Goal: Task Accomplishment & Management: Complete application form

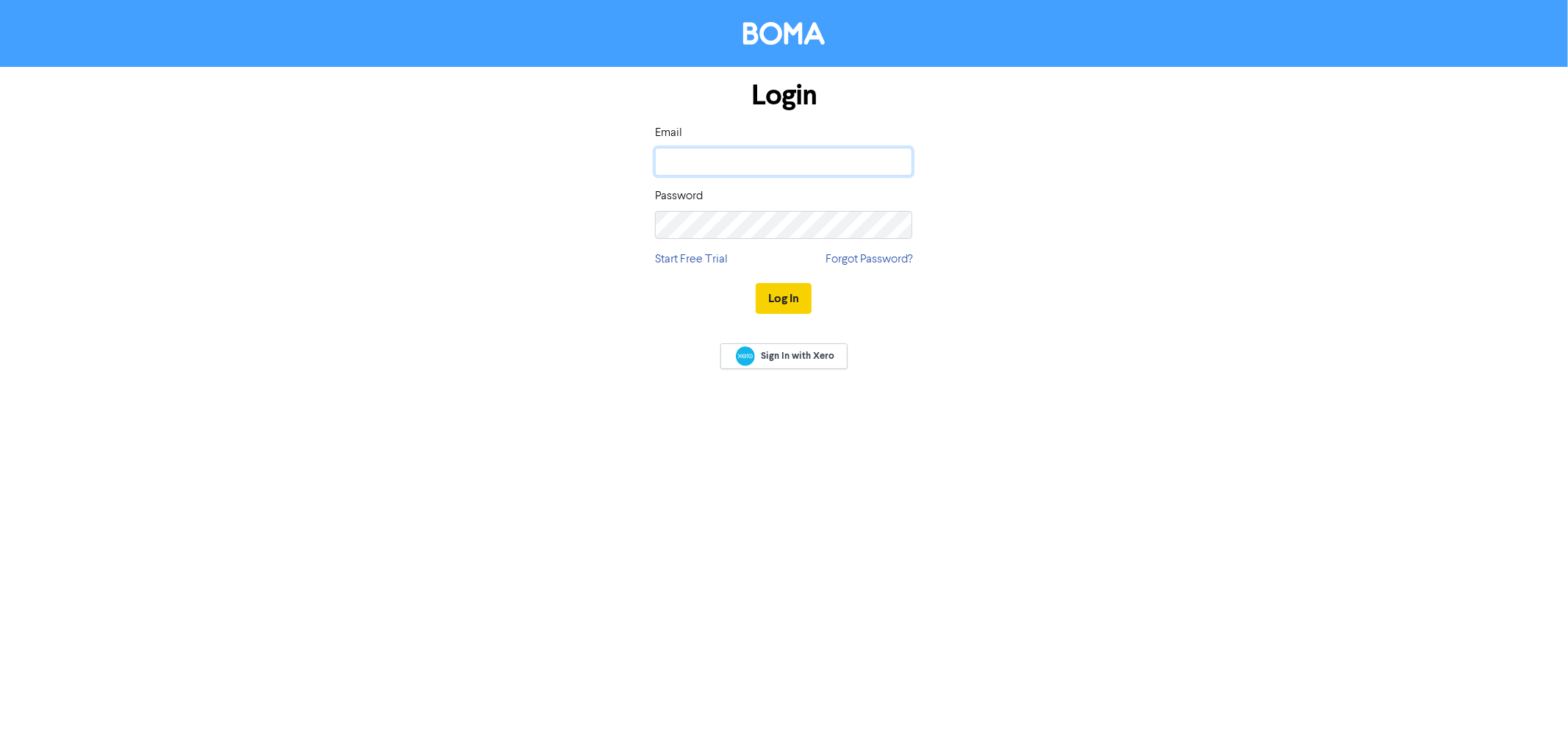
type input "[EMAIL_ADDRESS][DOMAIN_NAME]"
click at [801, 295] on button "Log In" at bounding box center [783, 299] width 56 height 31
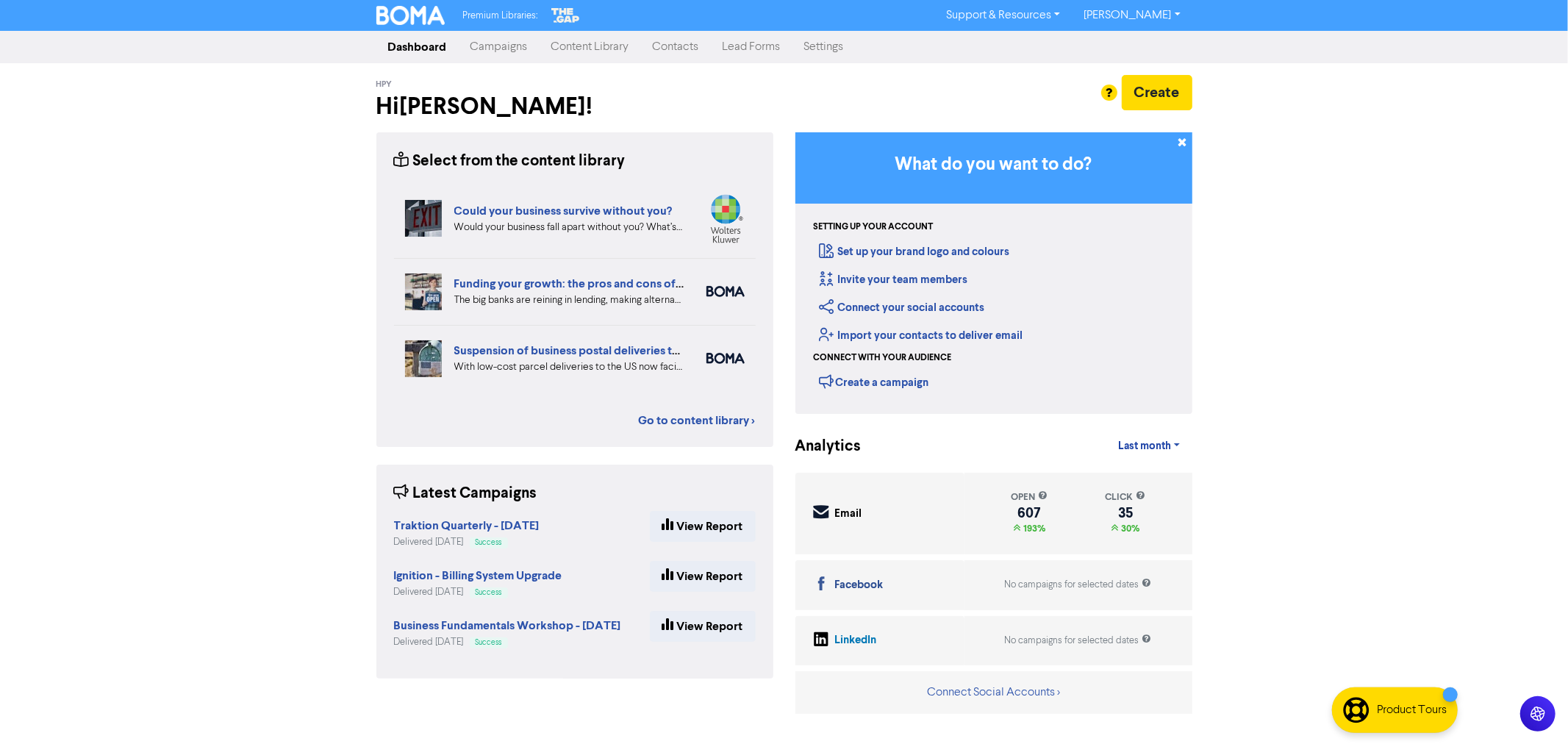
click at [671, 49] on link "Contacts" at bounding box center [676, 46] width 70 height 30
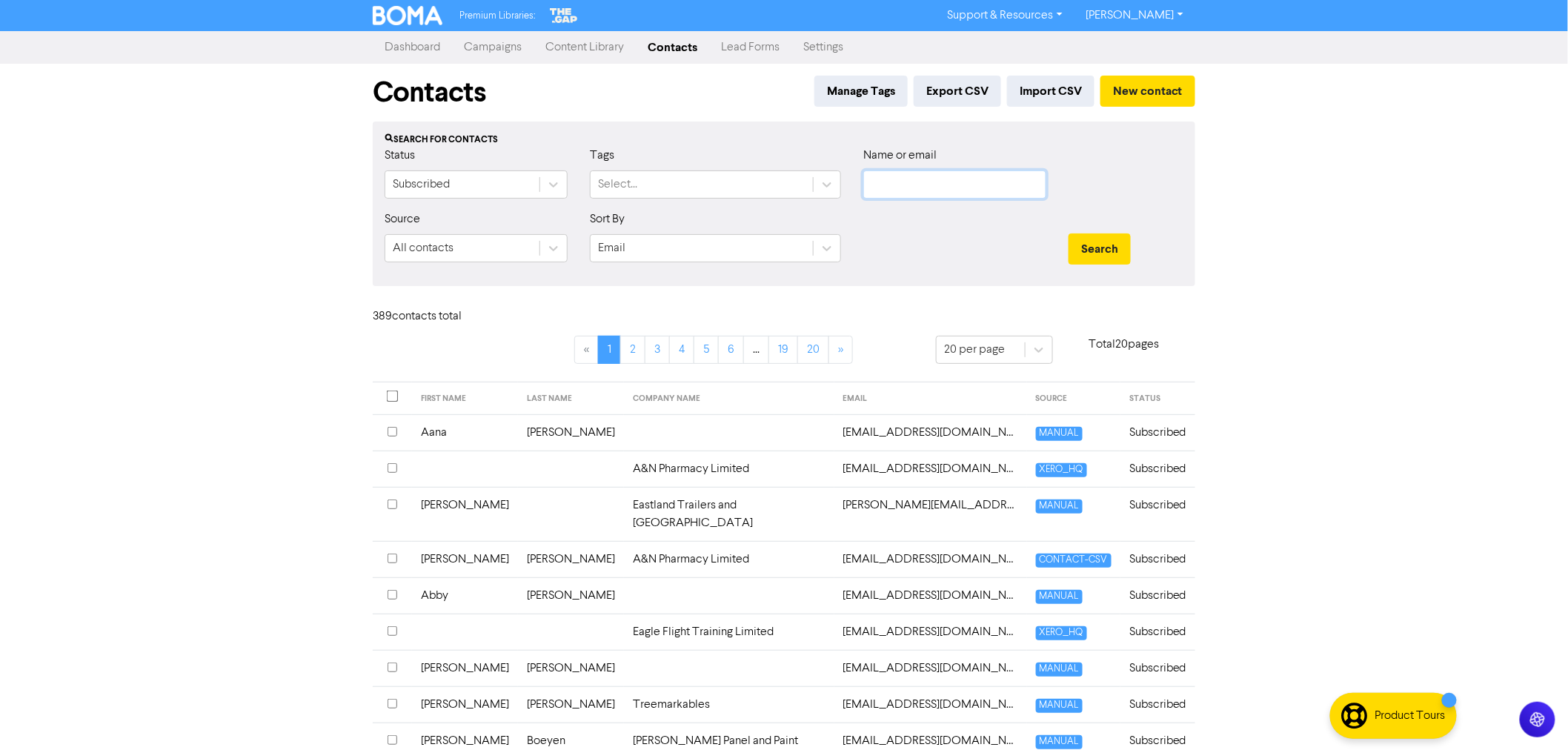
click at [902, 178] on input "text" at bounding box center [954, 184] width 183 height 28
type input "rod"
click at [1069, 233] on button "Search" at bounding box center [1100, 249] width 62 height 31
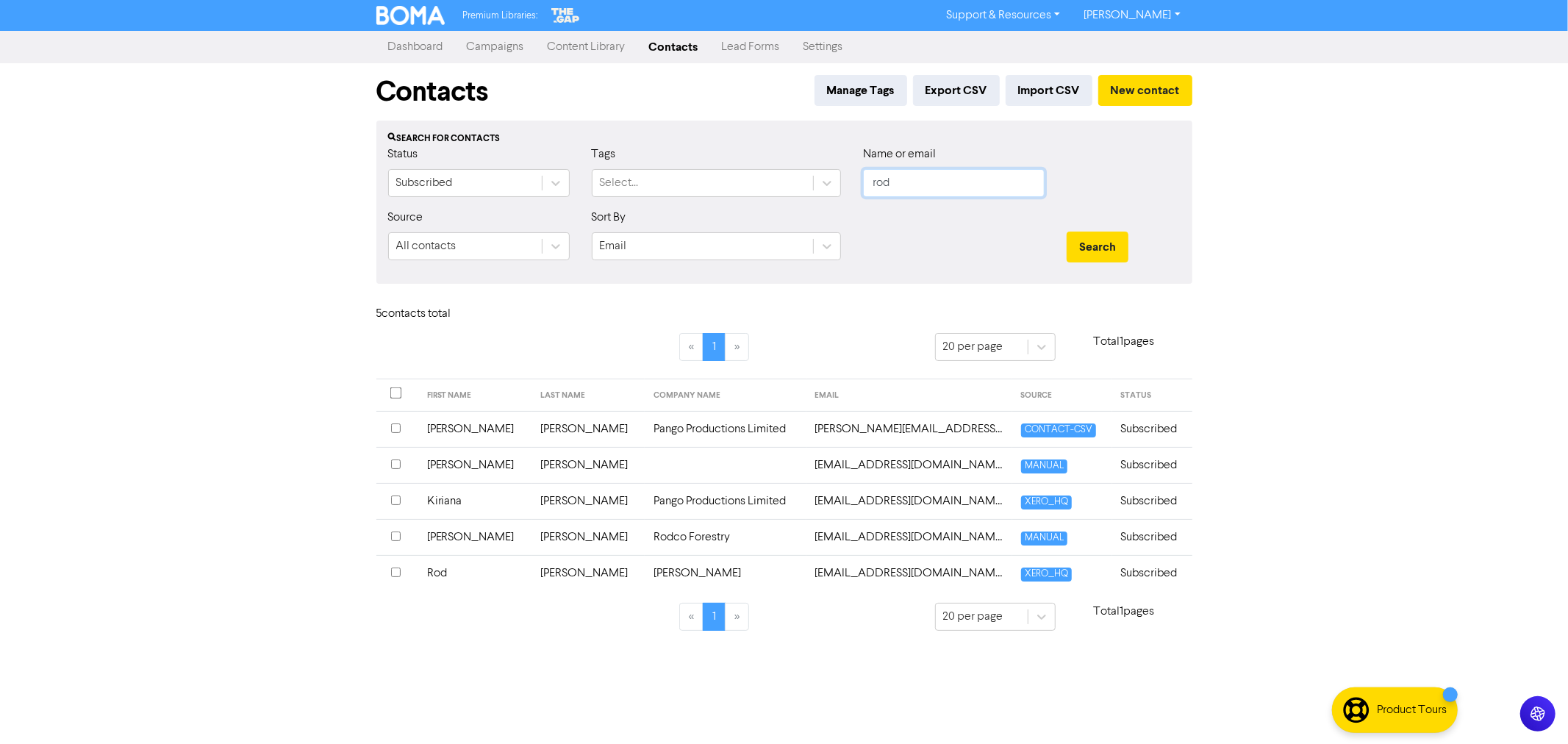
drag, startPoint x: 919, startPoint y: 193, endPoint x: 733, endPoint y: 166, distance: 187.9
click at [747, 173] on div "Status Subscribed Tags Select... Name or email rod" at bounding box center [784, 177] width 814 height 63
click at [1142, 84] on button "New contact" at bounding box center [1145, 90] width 94 height 31
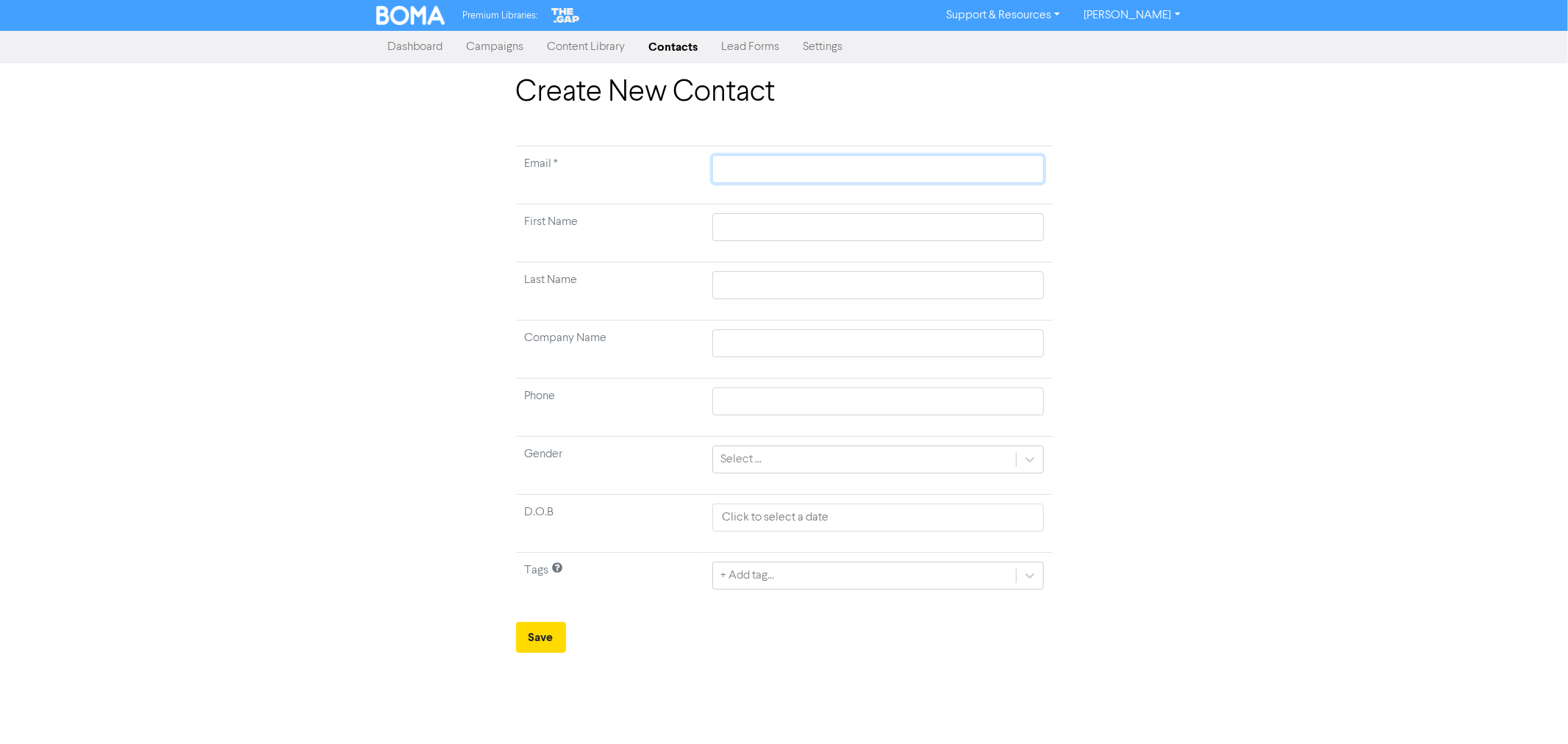
click at [753, 175] on input "text" at bounding box center [877, 169] width 331 height 28
paste input "[EMAIL_ADDRESS][DOMAIN_NAME]"
type input "[EMAIL_ADDRESS][DOMAIN_NAME]"
click at [767, 218] on input "text" at bounding box center [877, 227] width 331 height 28
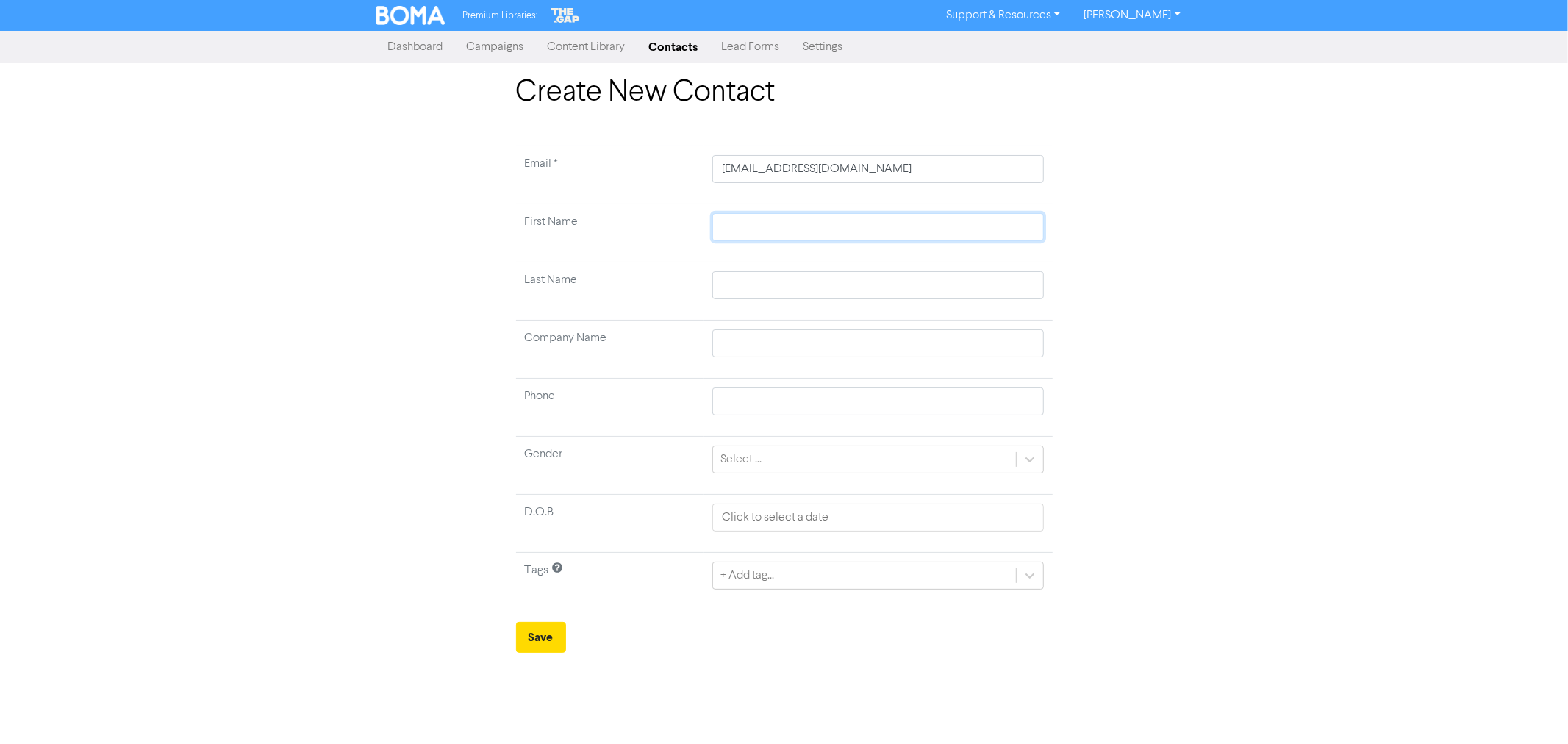
type input "B"
type input "Br"
type input "Bro"
type input "Broo"
type input "Brook"
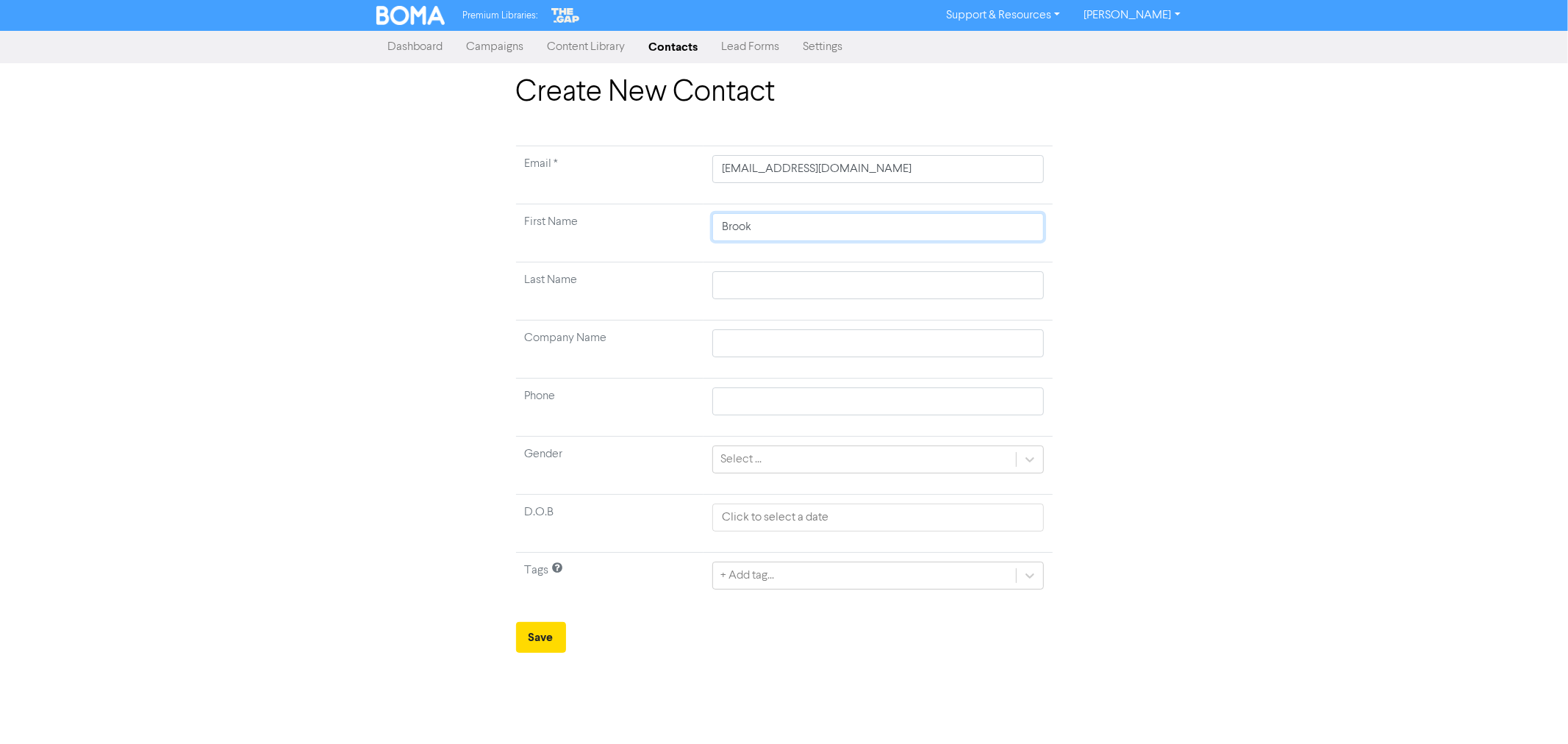
type input "[PERSON_NAME]"
type input "B"
type input "Bu"
type input "Bun"
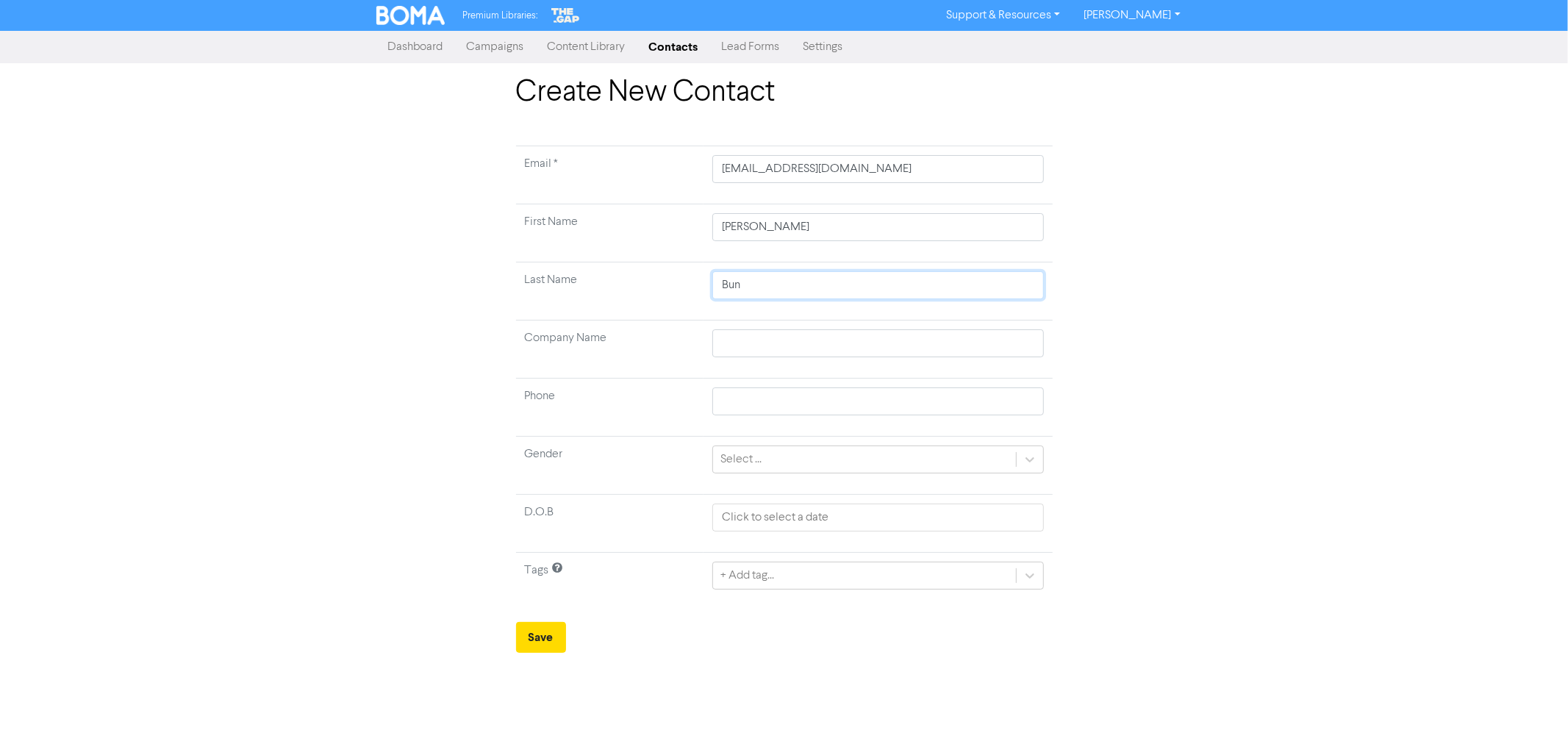
type input "Buny"
type input "Bunya"
type input "[PERSON_NAME]"
type input "H"
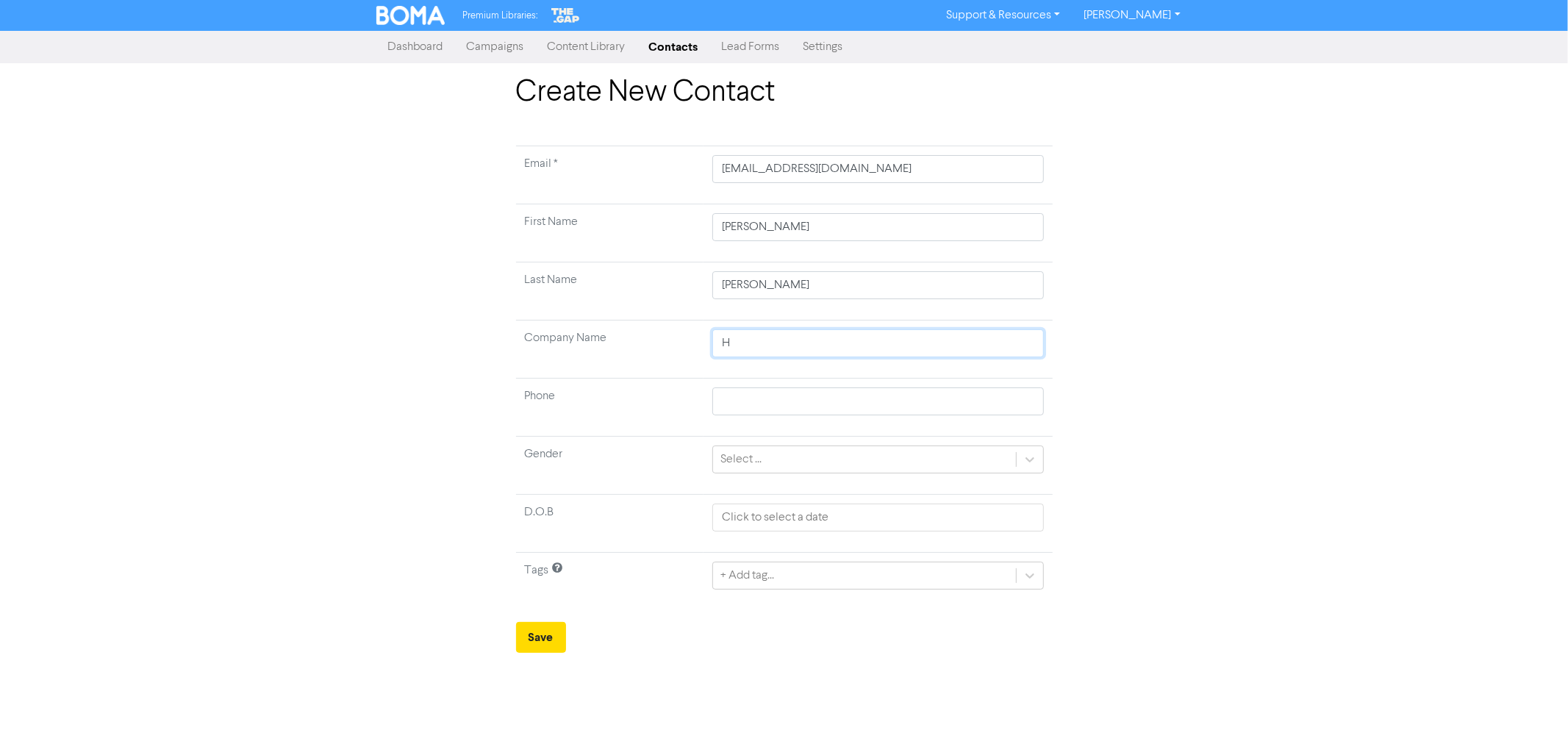
type input "Ho"
type input "Hom"
type input "Home"
type input "Home R"
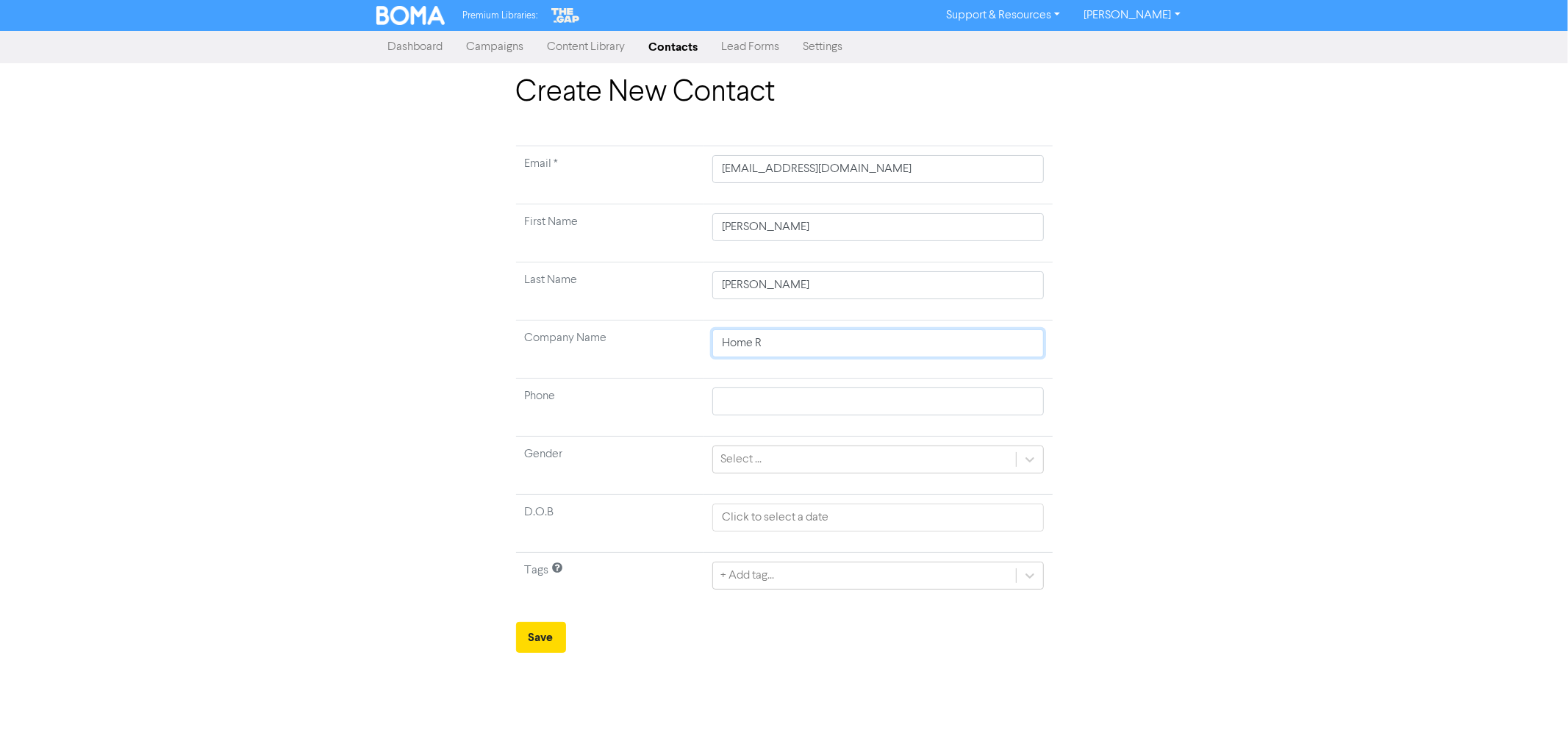
type input "Home Re"
type input "Home Ren"
type input "Home Rent"
type input "Home Renta"
type input "Home Rental"
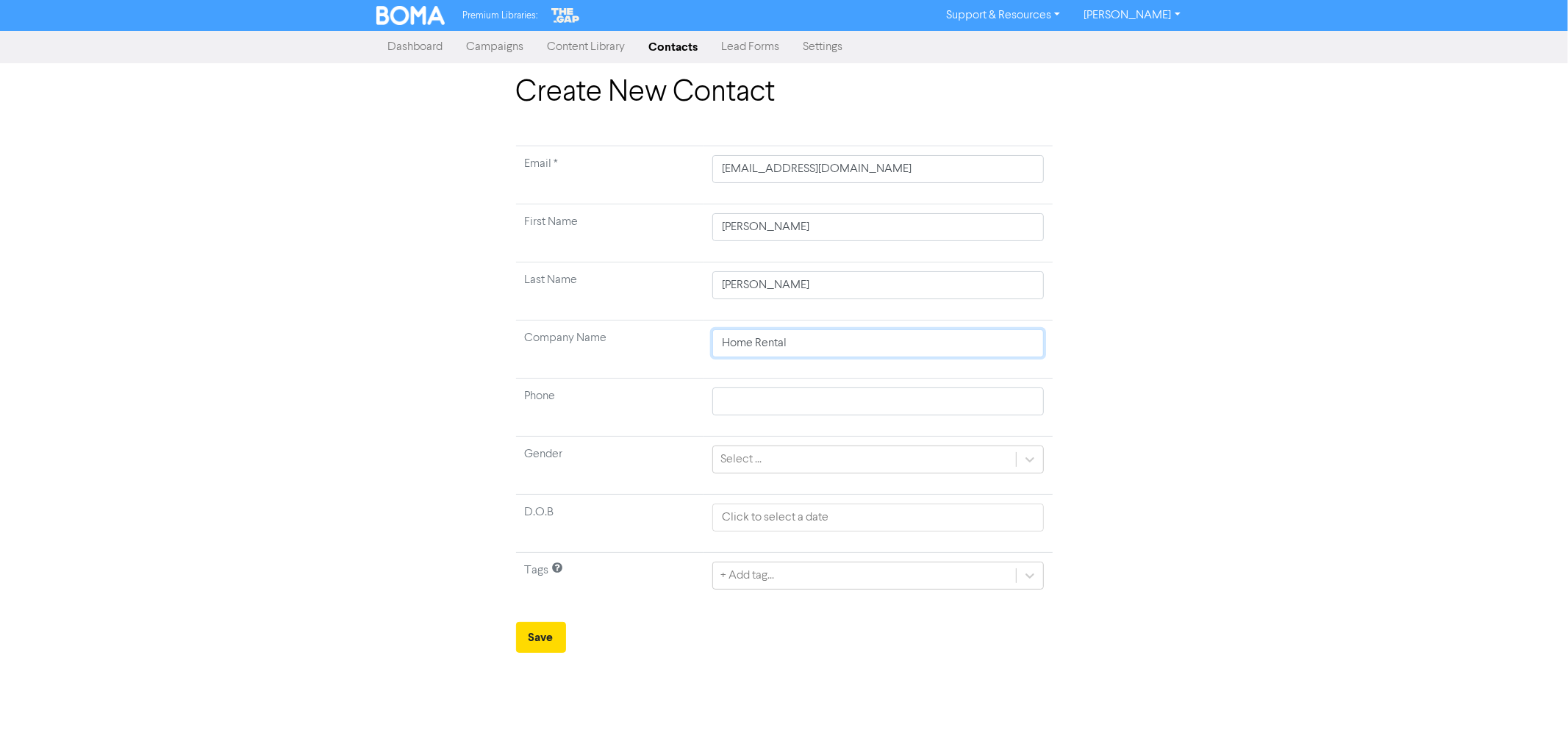
type input "Home Rentals"
type input "Home Rentals 2"
type input "Home Rentals 20"
type input "Home Rentals 202"
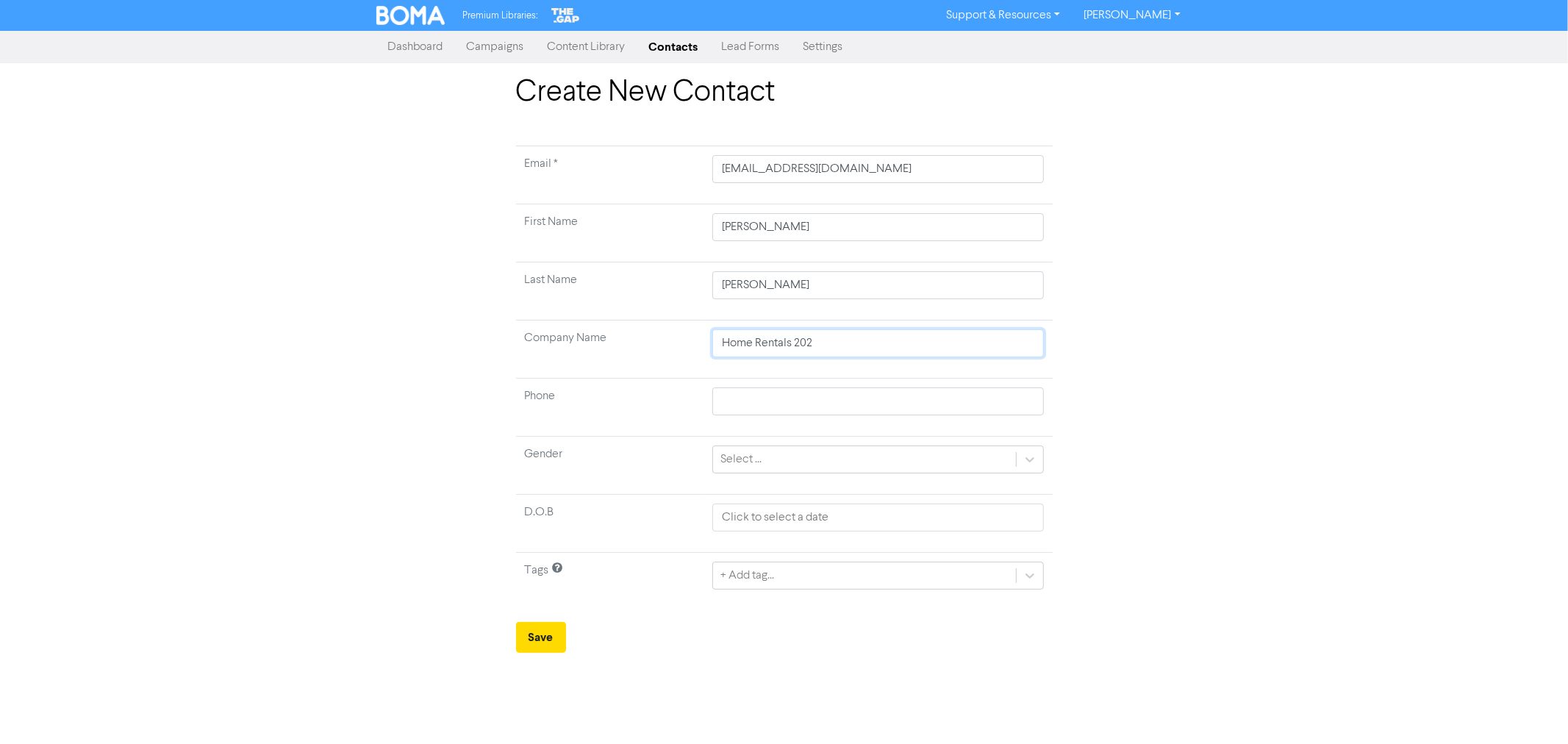
type input "Home Rentals 2025"
type input "Home Rentals 2025 L"
type input "Home Rentals 2025 Li"
type input "Home Rentals 2025 [PERSON_NAME]"
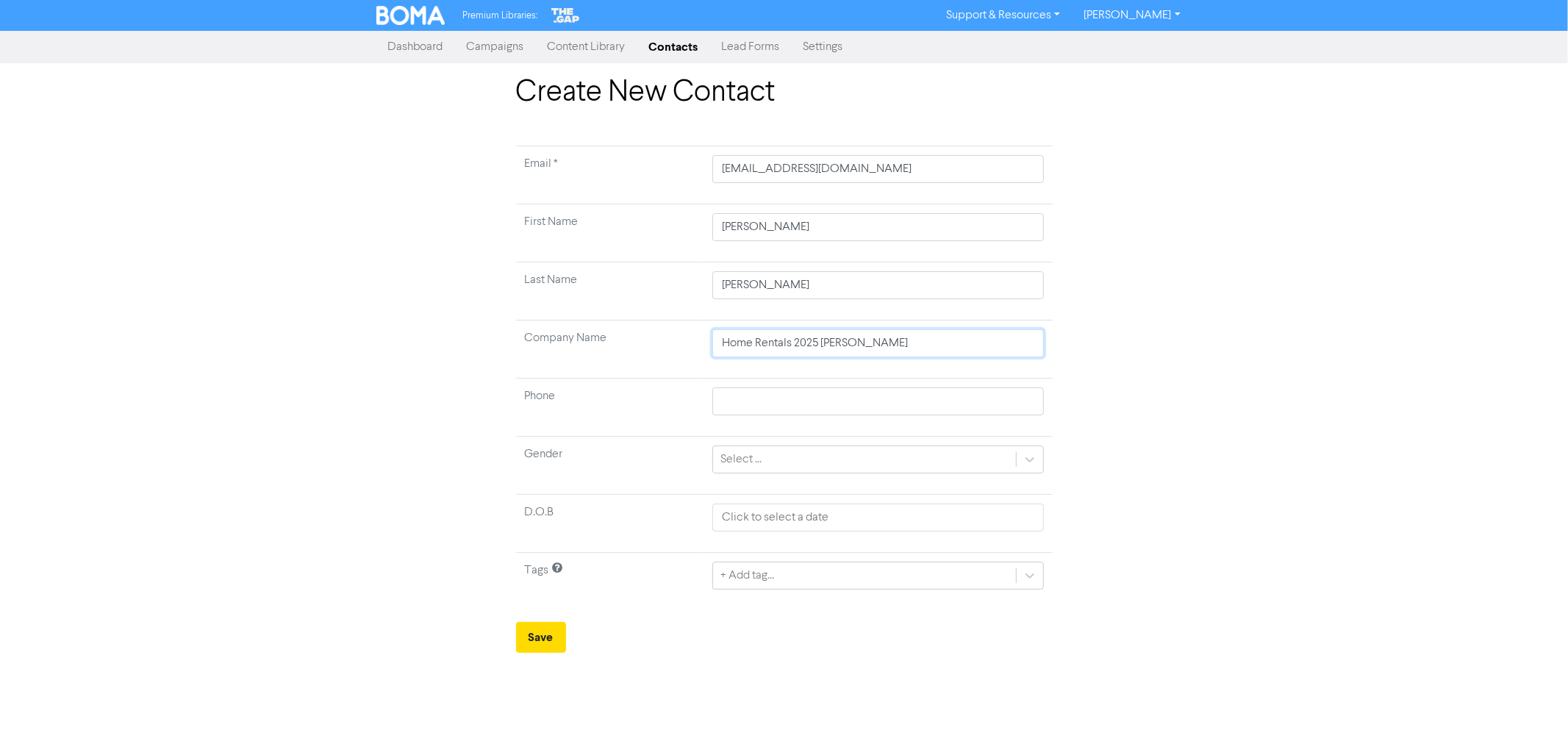
type input "Home Rentals 2025 Limi"
type input "Home Rentals 2025 Limit"
type input "Home Rentals 2025 Limite"
type input "Home Rentals 2025 Limited"
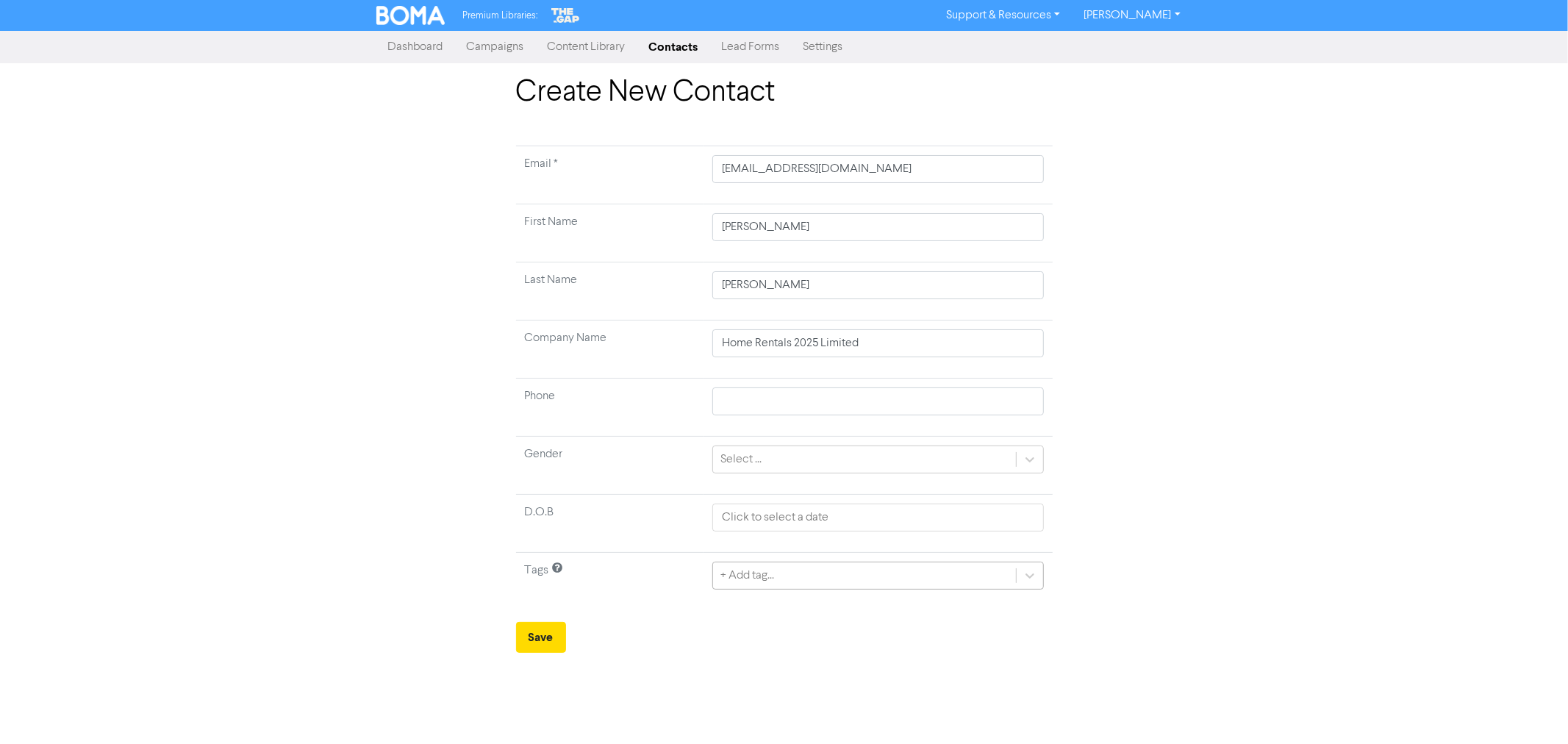
click at [763, 577] on div "+ Add tag..." at bounding box center [747, 575] width 53 height 18
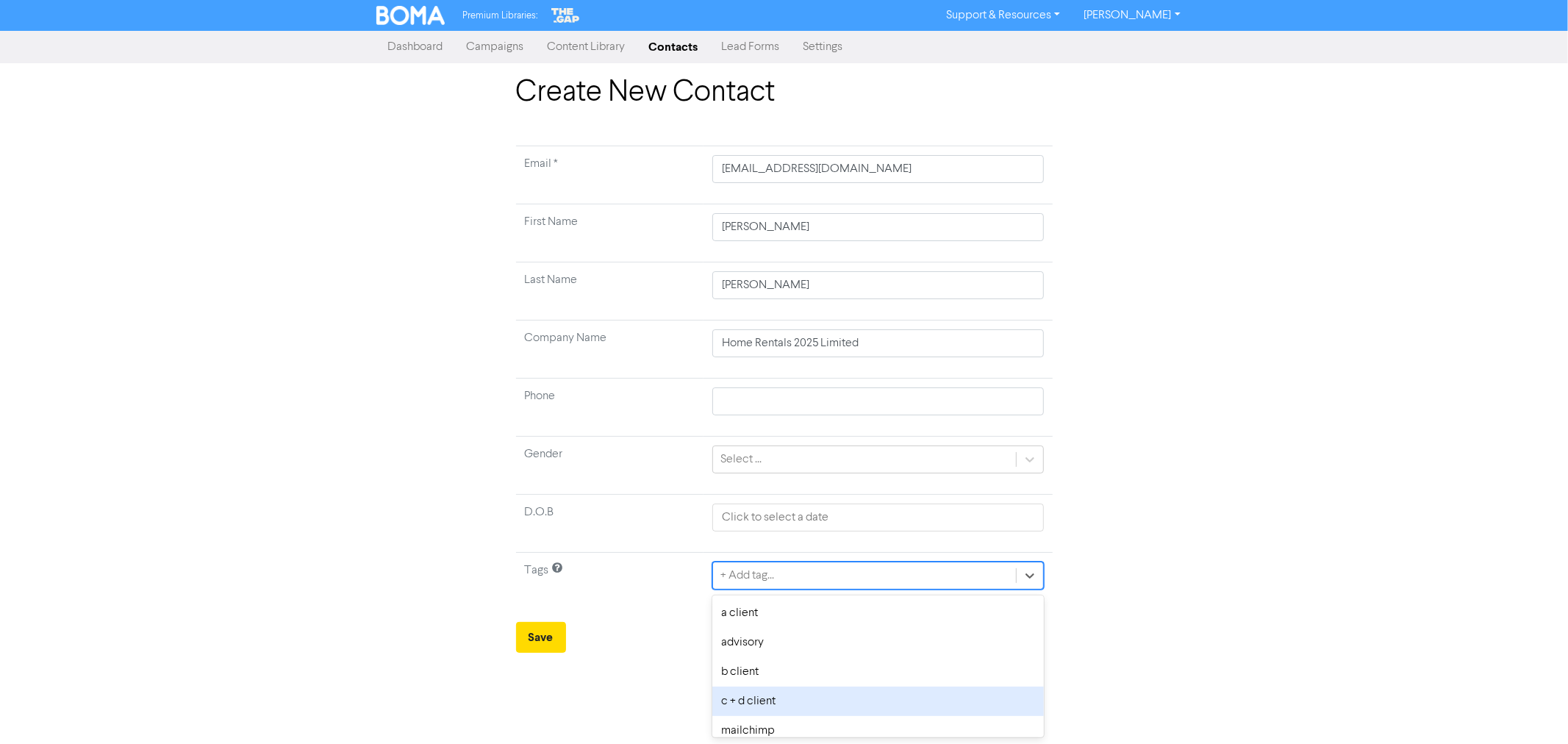
click at [752, 695] on div "c + d client" at bounding box center [877, 701] width 331 height 30
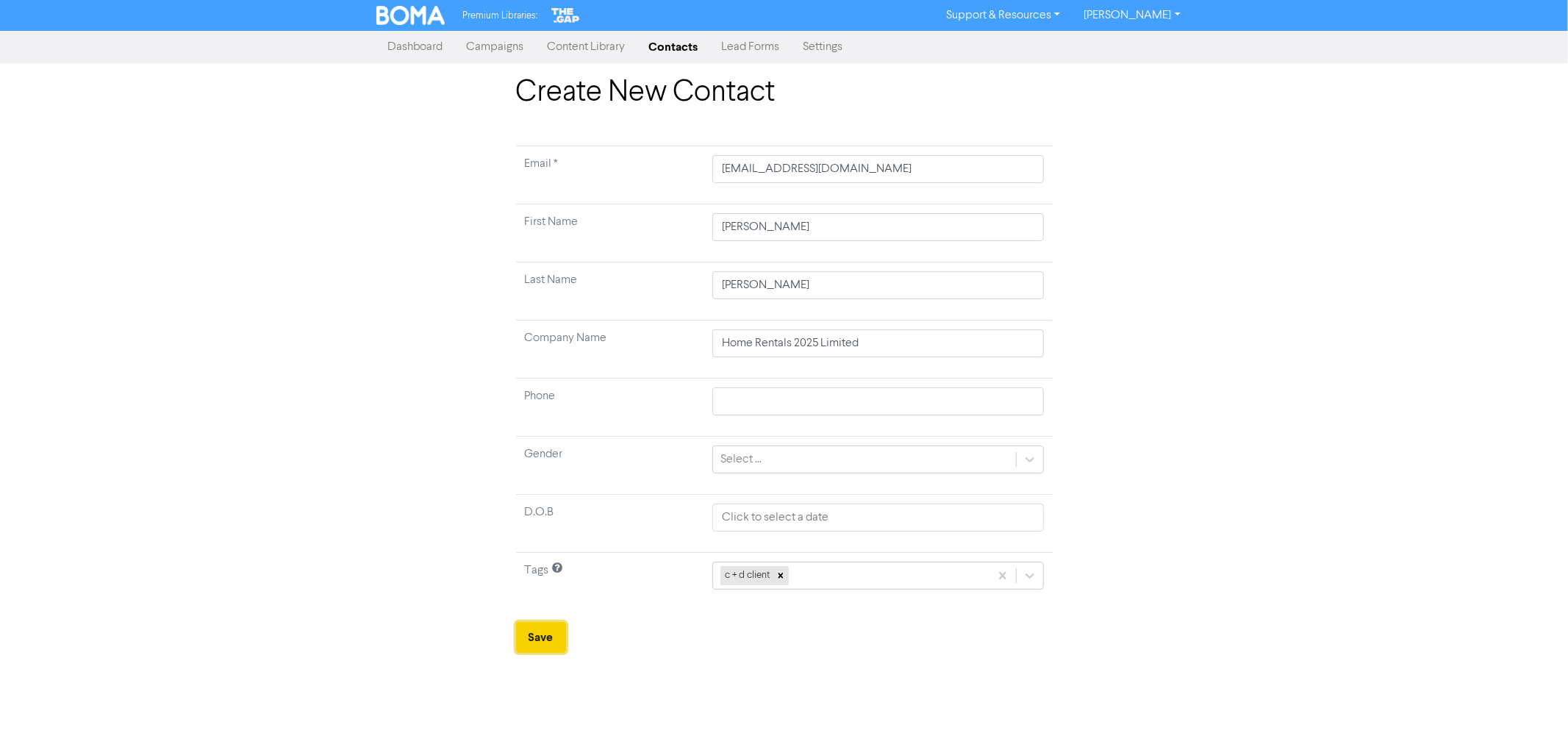
click at [560, 640] on button "Save" at bounding box center [541, 637] width 50 height 31
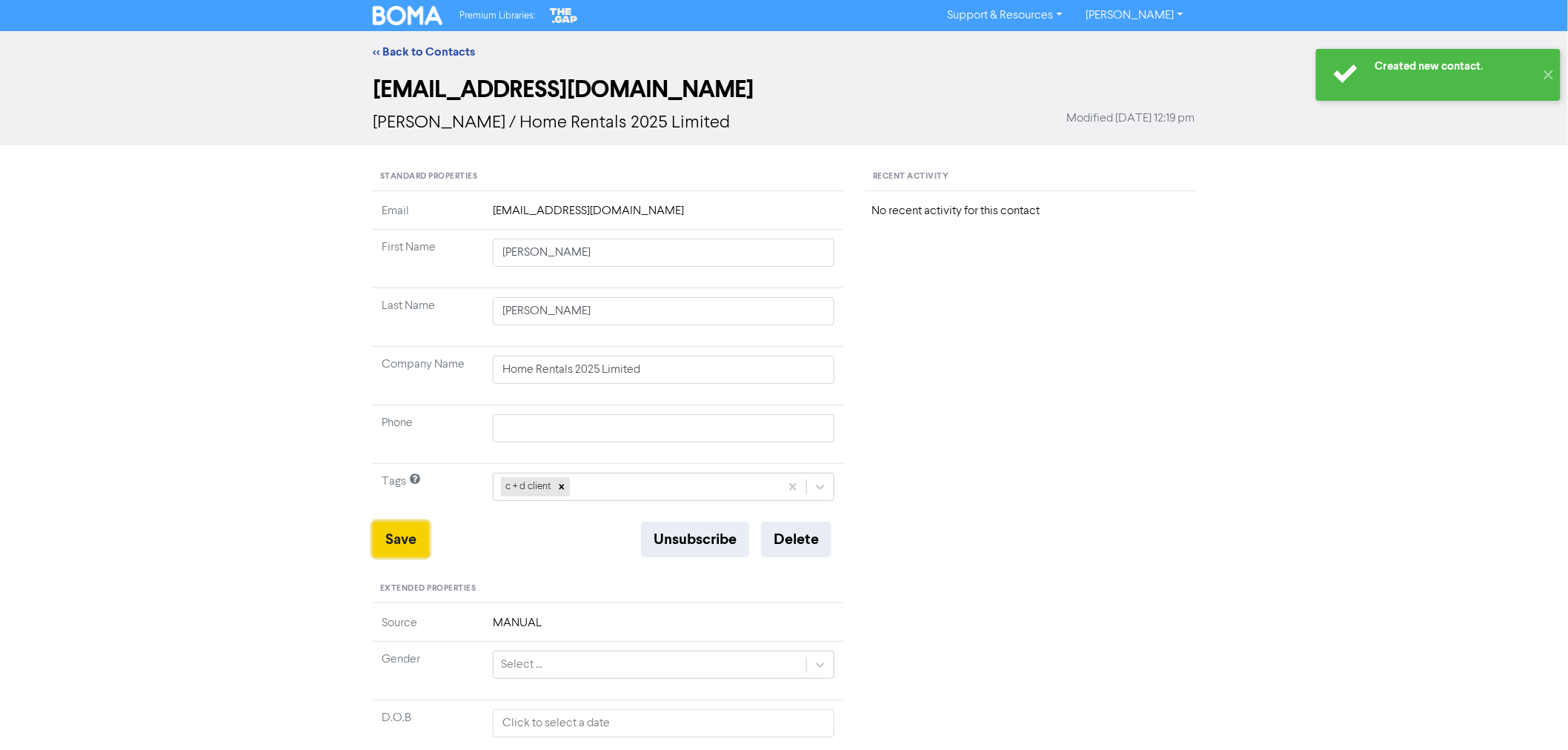
click at [413, 544] on button "Save" at bounding box center [400, 539] width 56 height 35
click at [408, 51] on link "<< Back to Contacts" at bounding box center [423, 51] width 102 height 15
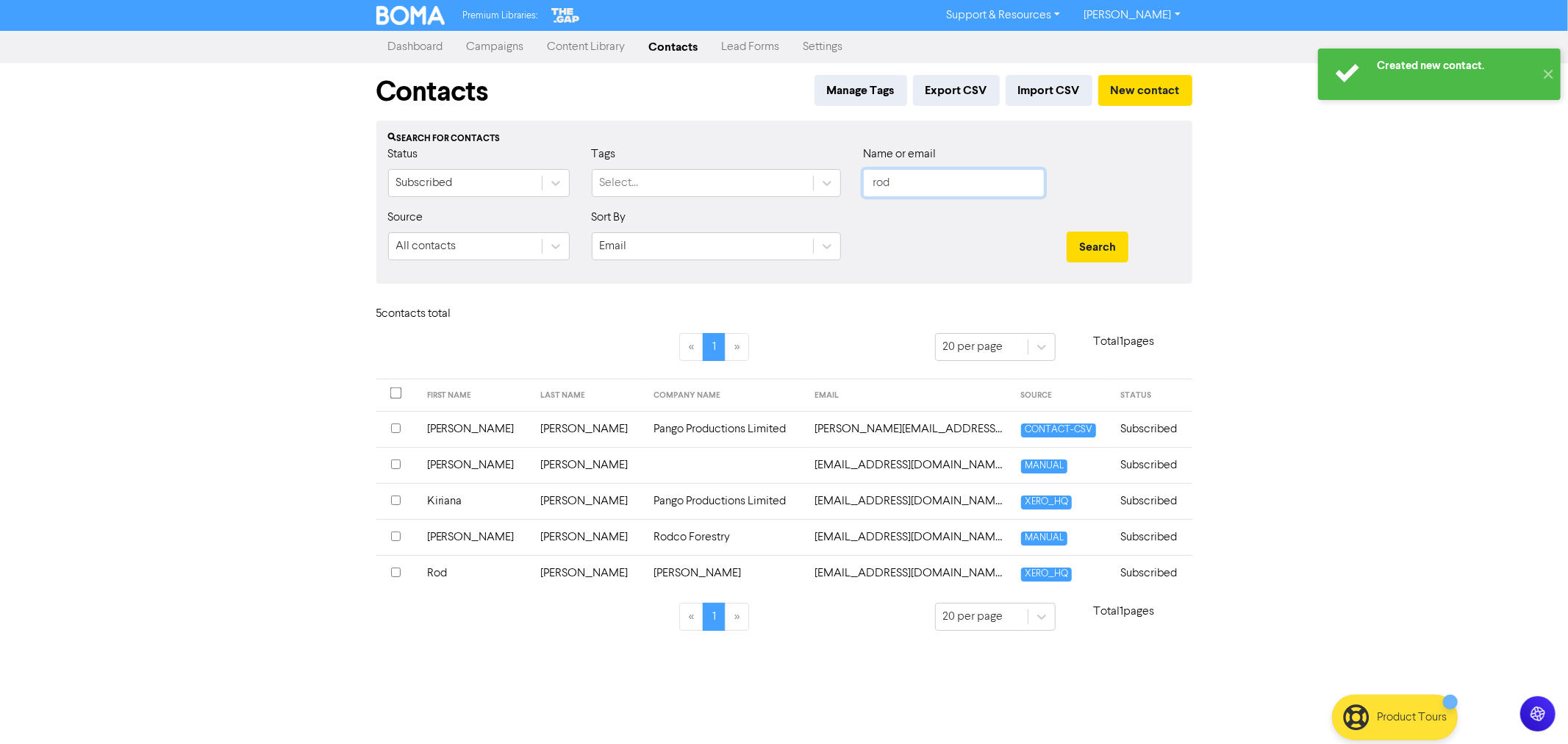
drag, startPoint x: 917, startPoint y: 180, endPoint x: 715, endPoint y: 148, distance: 204.5
click at [736, 157] on div "Status Subscribed Tags Select... Name or email rod" at bounding box center [784, 177] width 814 height 63
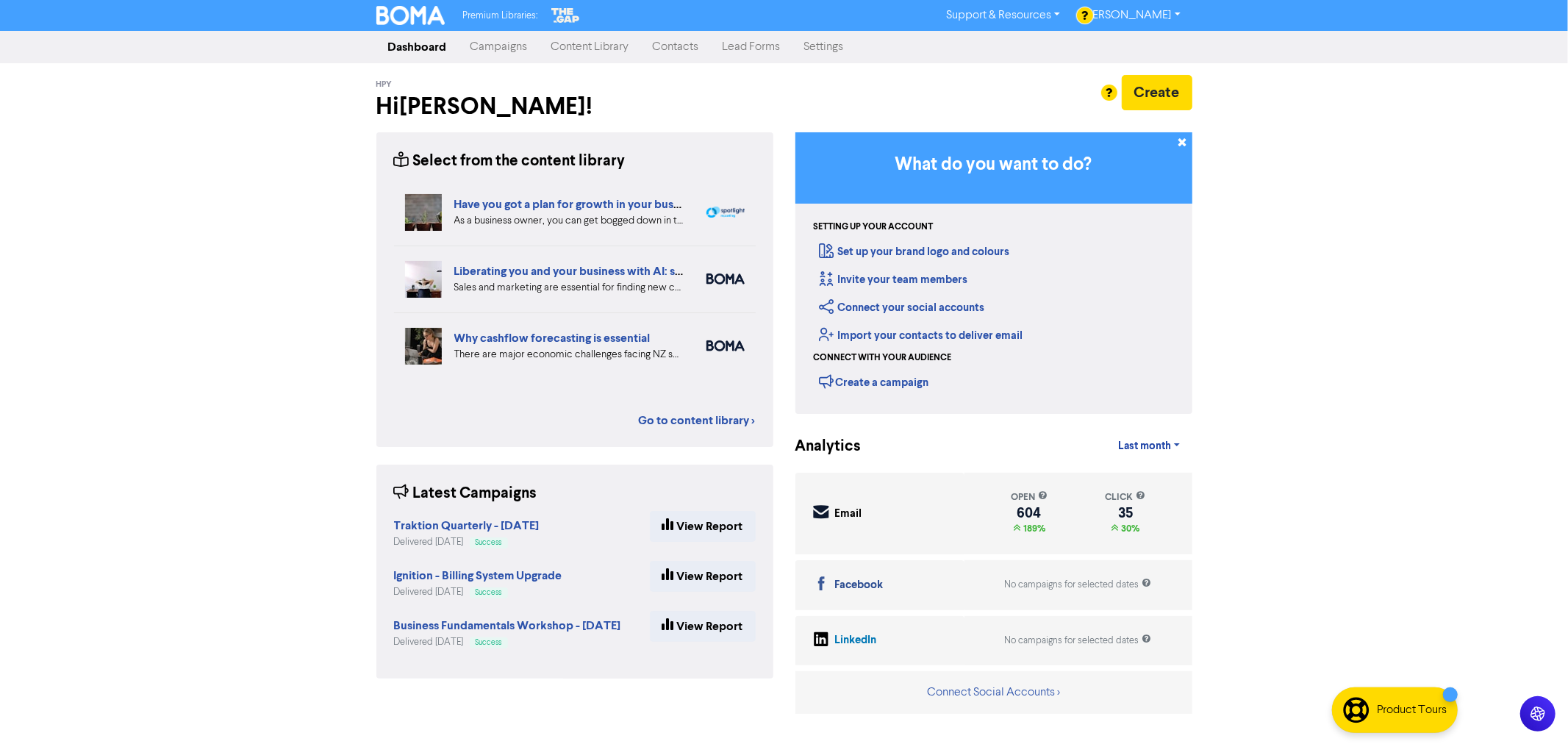
click at [495, 53] on link "Campaigns" at bounding box center [499, 46] width 81 height 30
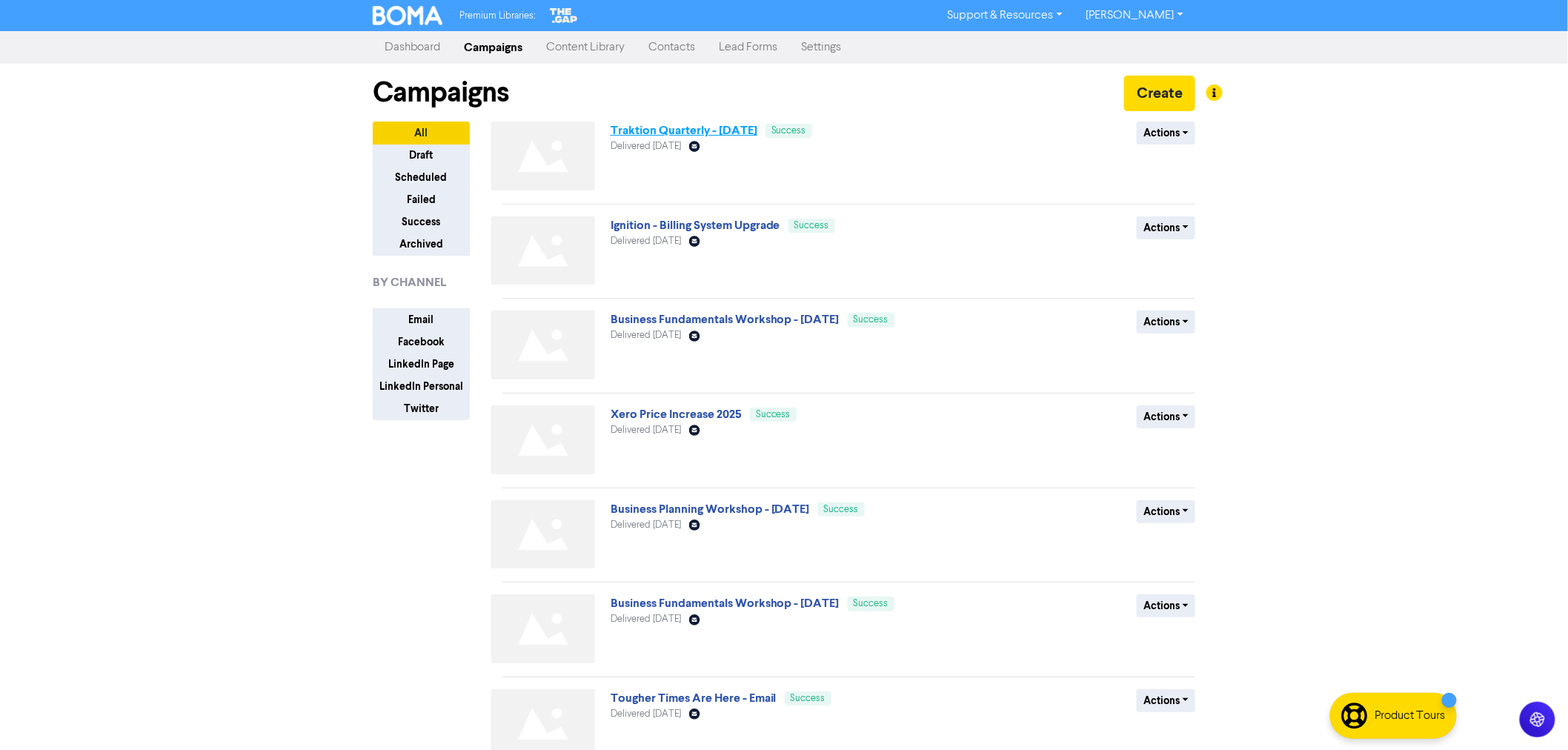
click at [653, 127] on link "Traktion Quarterly - [DATE]" at bounding box center [683, 130] width 147 height 15
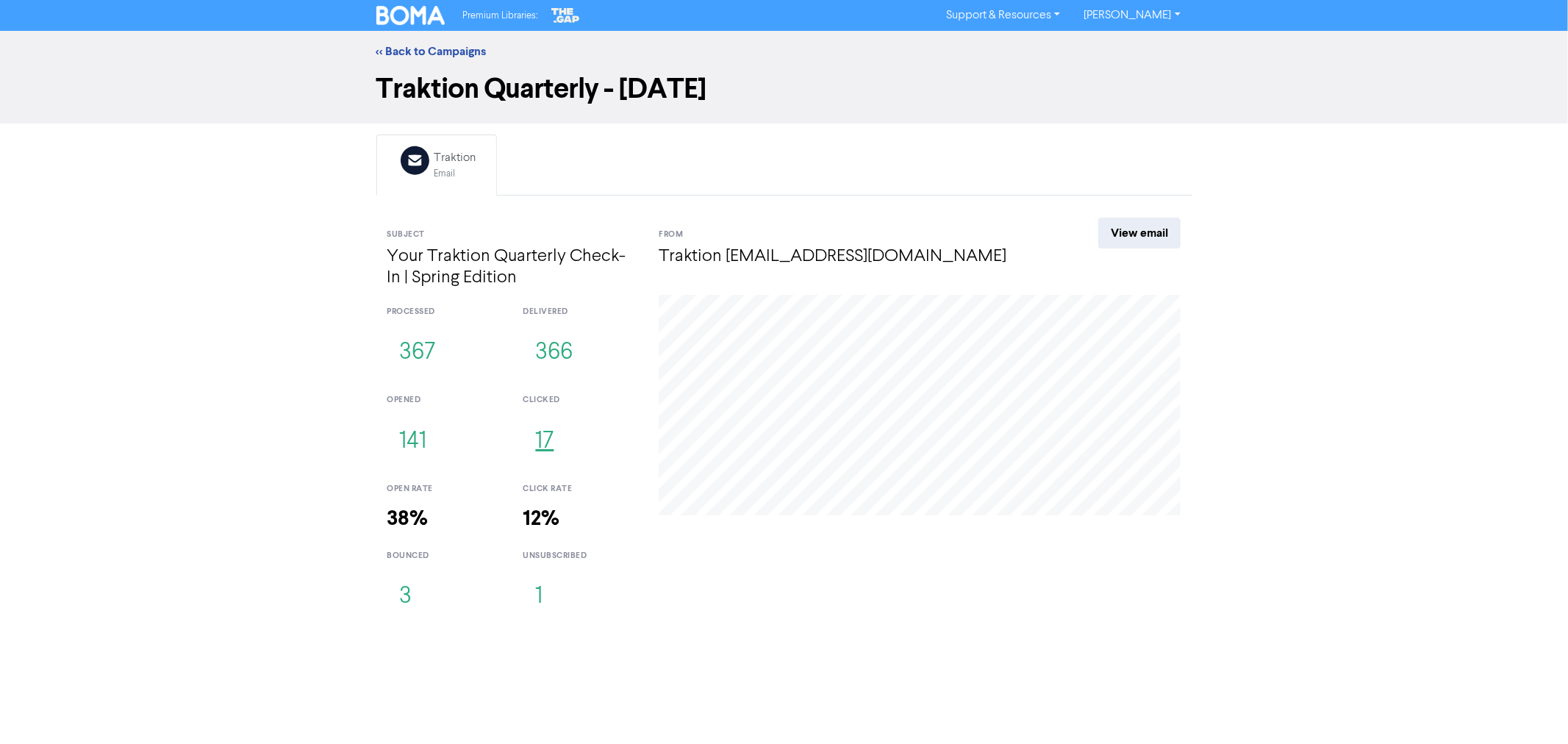
click at [545, 447] on button "17" at bounding box center [544, 442] width 43 height 49
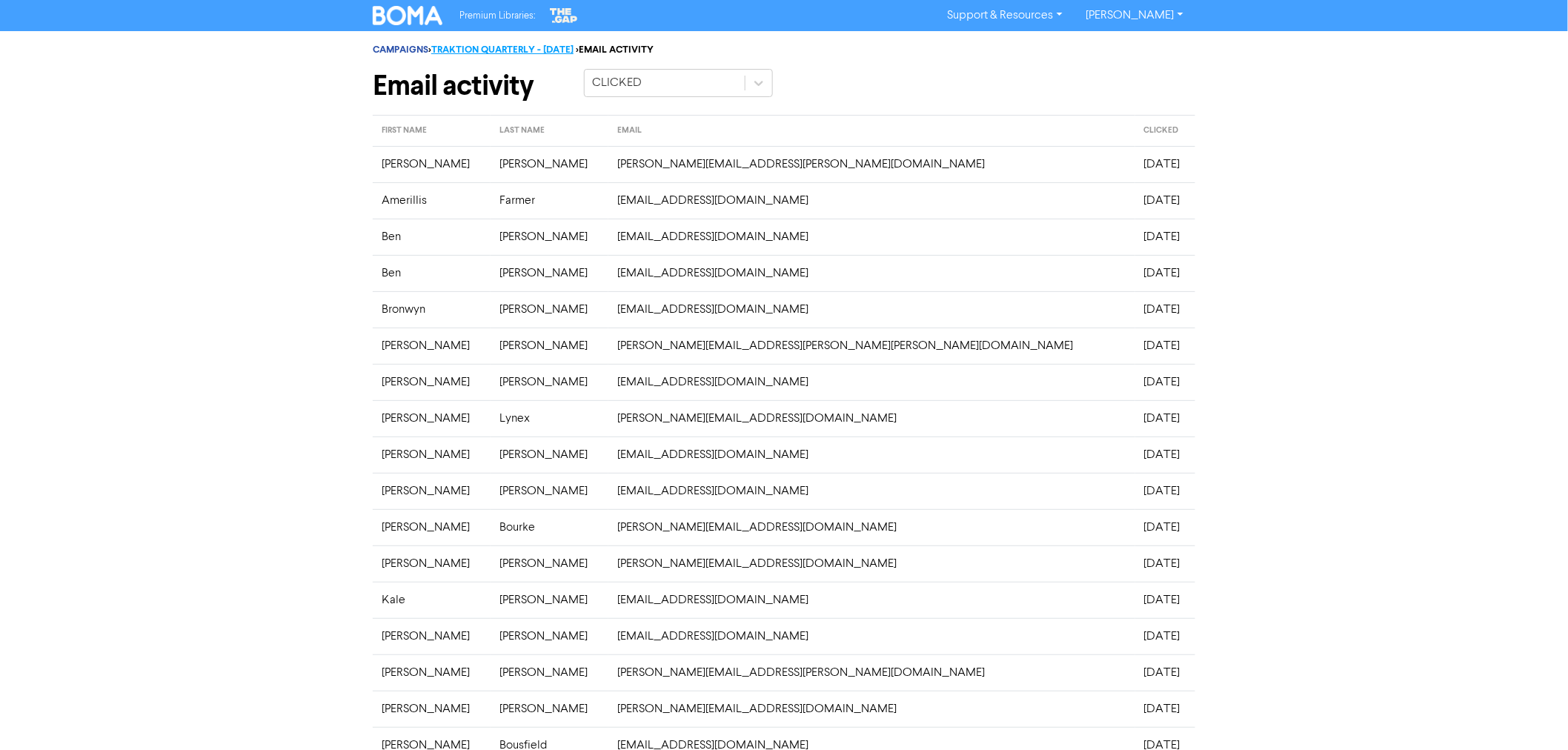
click at [488, 47] on link "TRAKTION QUARTERLY - SEP 2025" at bounding box center [502, 49] width 142 height 12
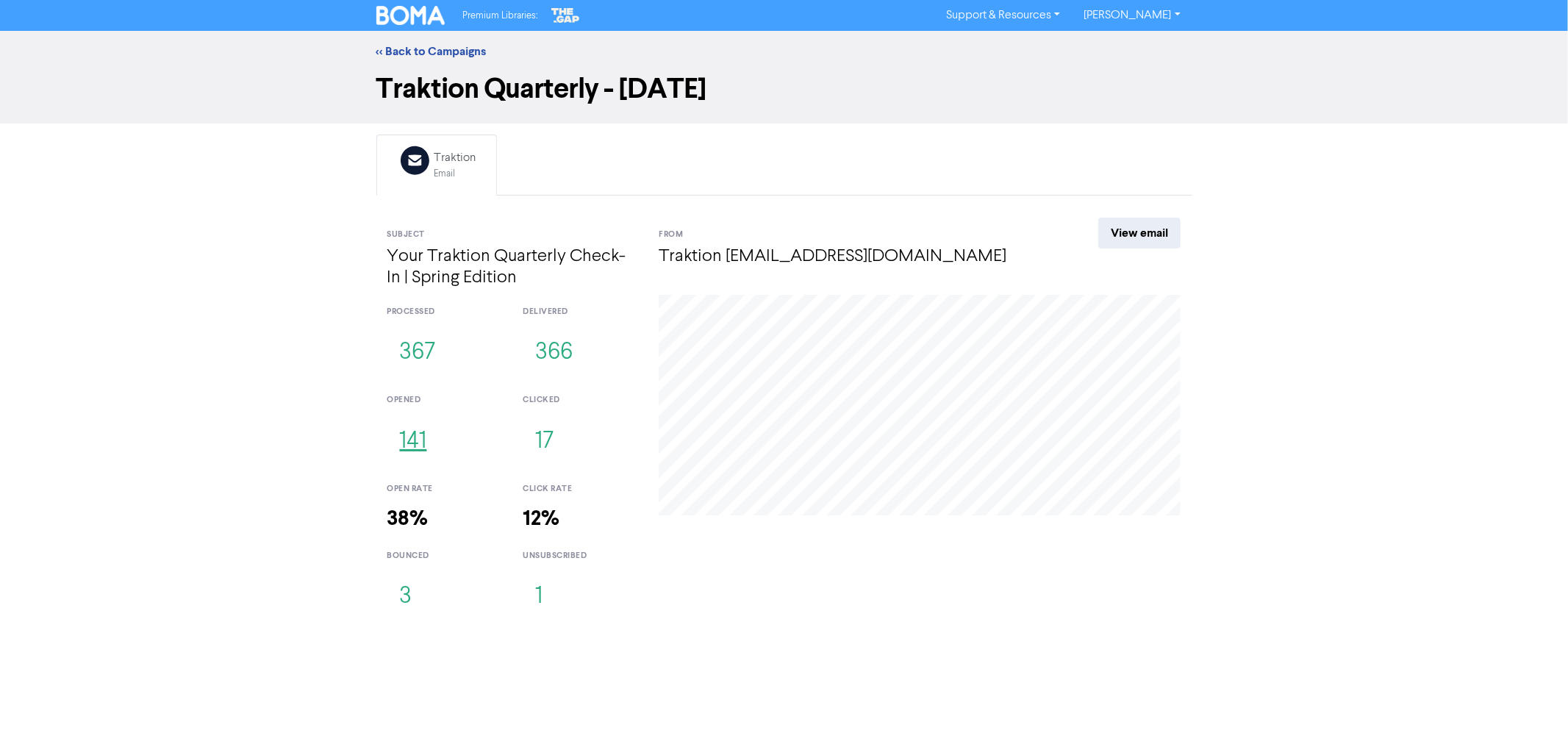
click at [412, 452] on button "141" at bounding box center [414, 442] width 53 height 49
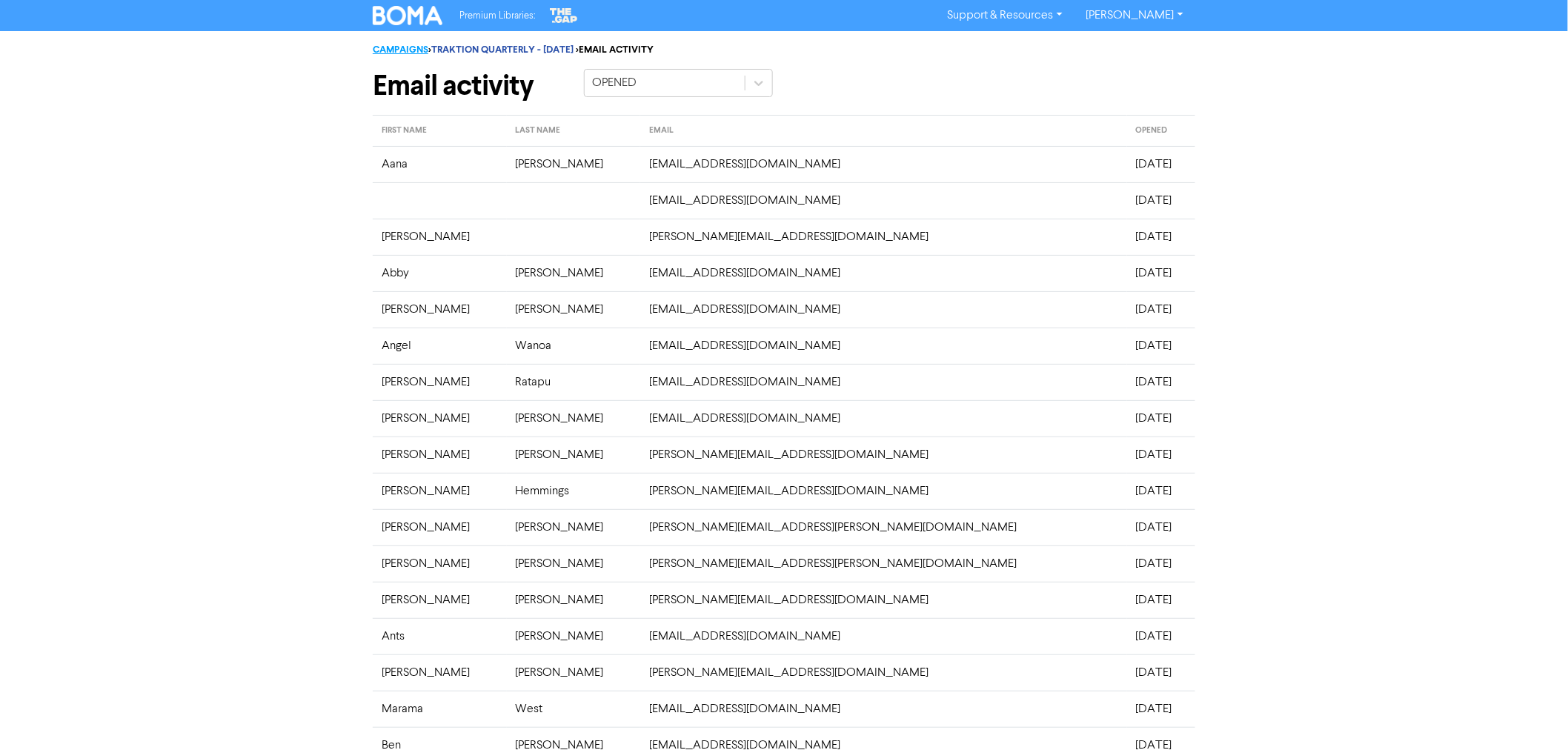
click at [412, 55] on link "CAMPAIGNS" at bounding box center [400, 49] width 55 height 12
